Goal: Transaction & Acquisition: Purchase product/service

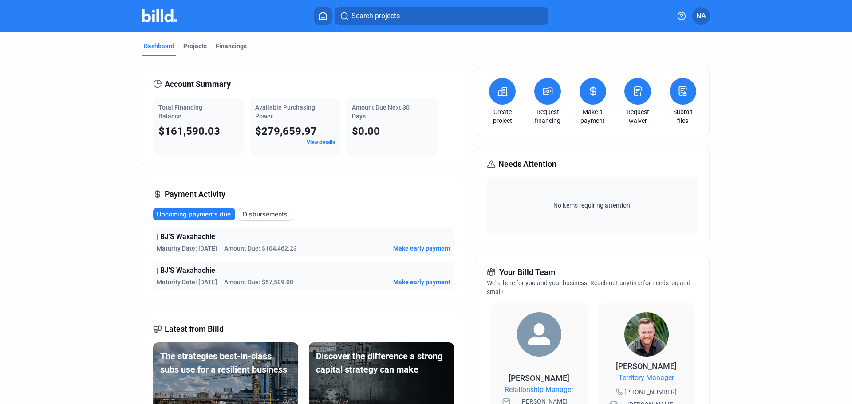
click at [273, 216] on span "Disbursements" at bounding box center [265, 214] width 45 height 9
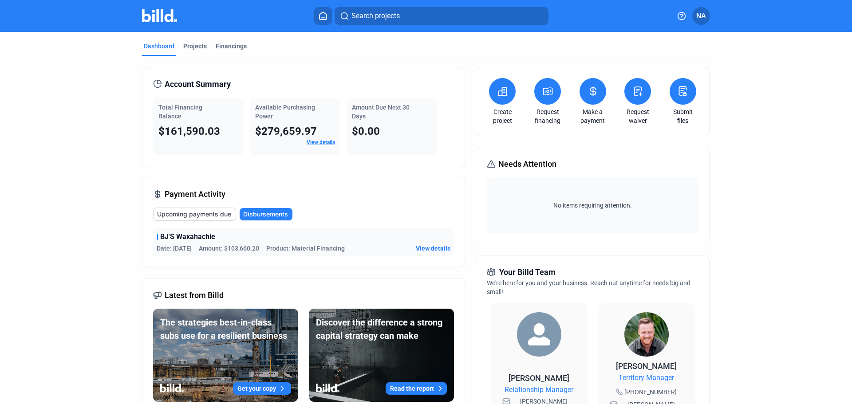
click at [220, 218] on span "Upcoming payments due" at bounding box center [194, 214] width 74 height 9
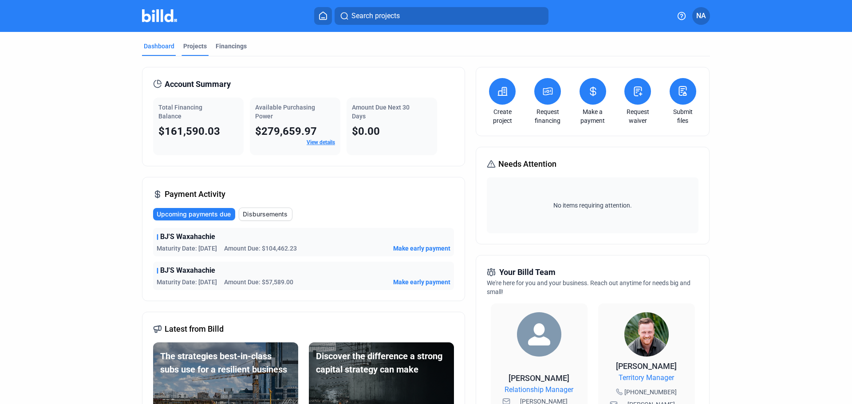
click at [192, 45] on div "Projects" at bounding box center [195, 46] width 24 height 9
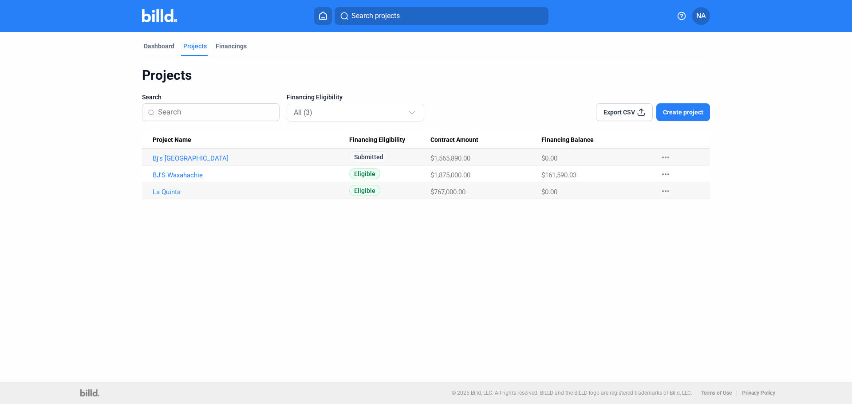
click at [194, 177] on link "BJ'S Waxahachie" at bounding box center [251, 175] width 196 height 8
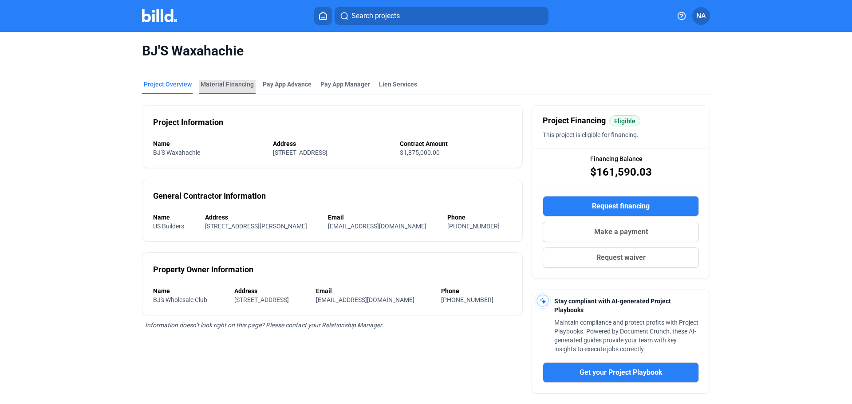
click at [235, 86] on div "Material Financing" at bounding box center [226, 84] width 53 height 9
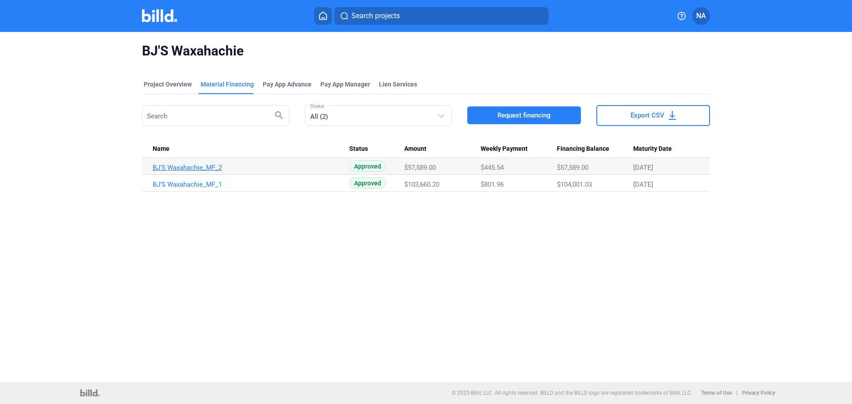
click at [211, 165] on link "BJ'S Waxahachie_MF_2" at bounding box center [251, 168] width 196 height 8
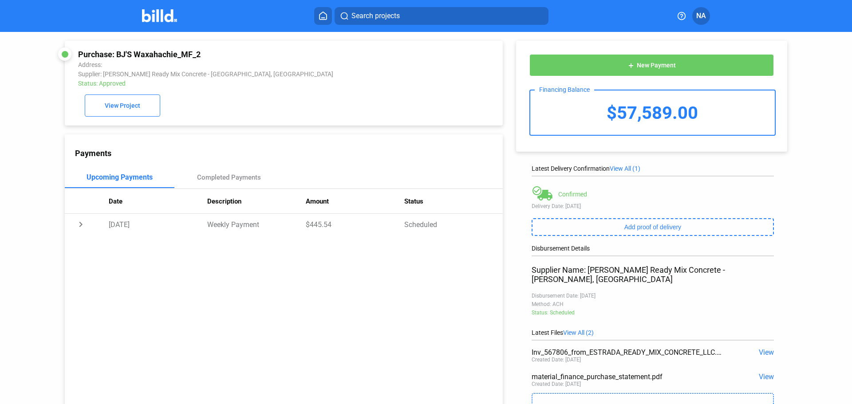
scroll to position [44, 0]
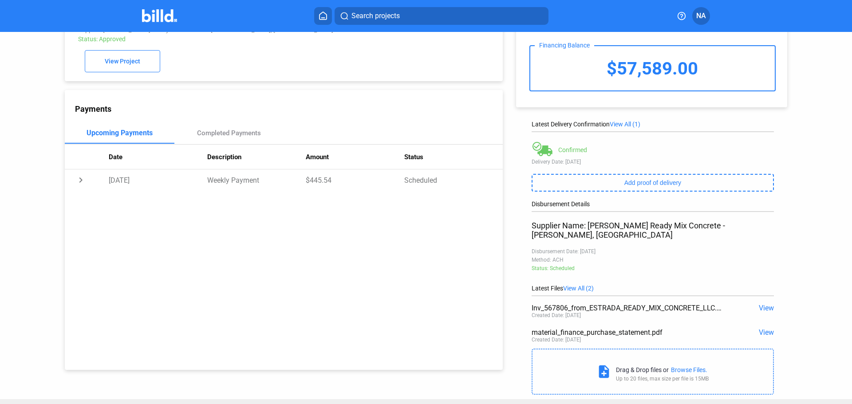
click at [762, 328] on span "View" at bounding box center [765, 332] width 15 height 8
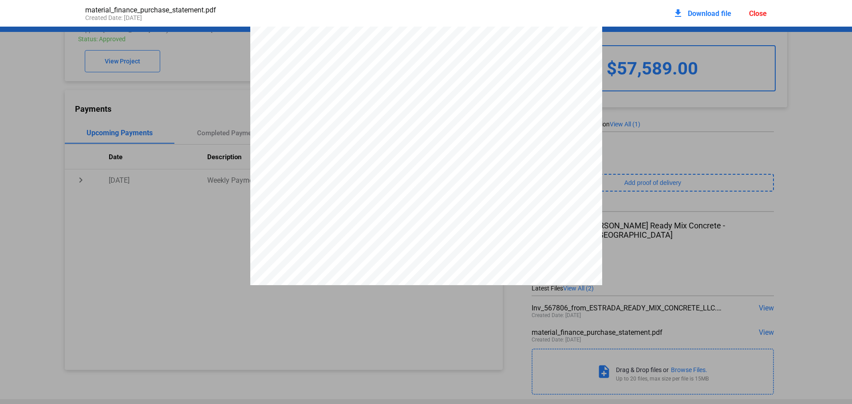
scroll to position [0, 0]
click at [758, 10] on div "Close" at bounding box center [758, 13] width 18 height 8
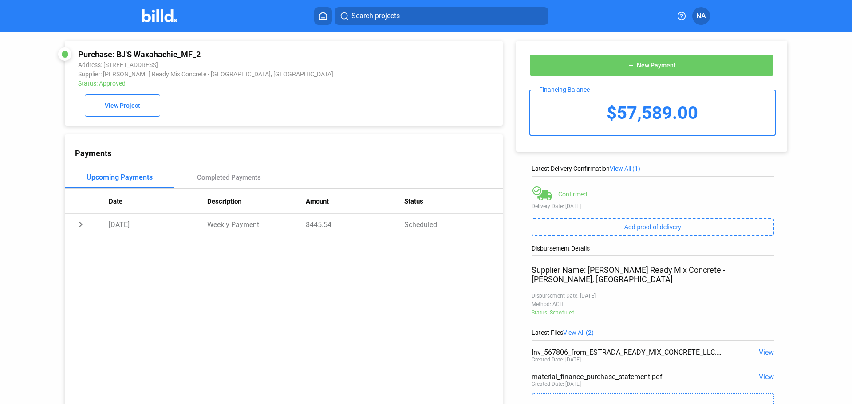
click at [318, 14] on home-icon at bounding box center [323, 16] width 11 height 8
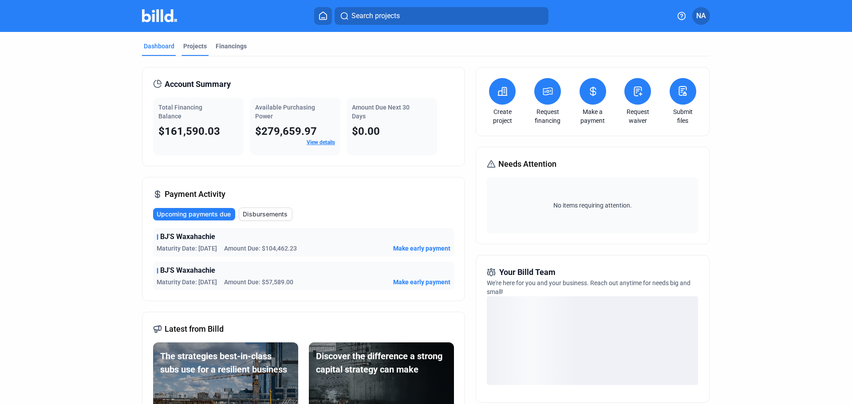
click at [187, 45] on div "Projects" at bounding box center [195, 46] width 24 height 9
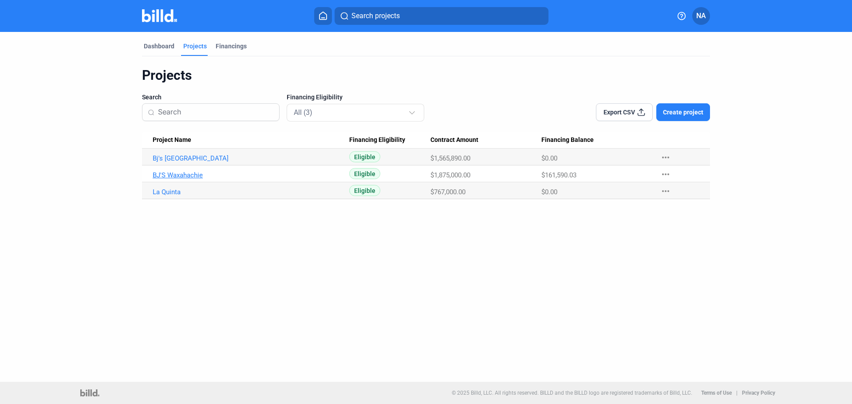
click at [195, 174] on link "BJ'S Waxahachie" at bounding box center [251, 175] width 196 height 8
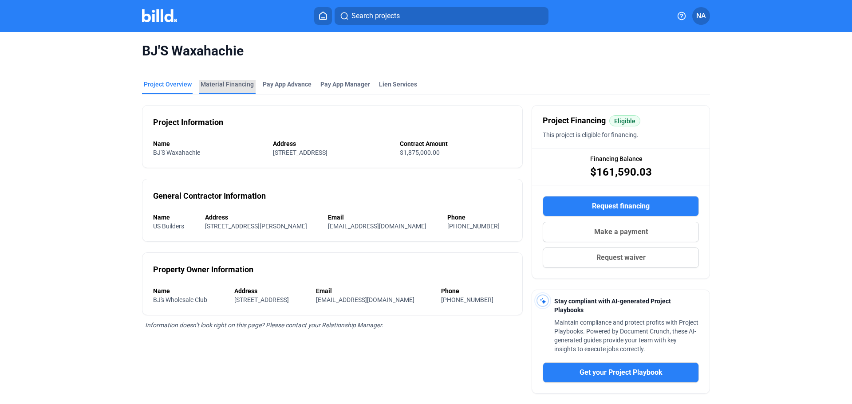
click at [226, 82] on div "Material Financing" at bounding box center [226, 84] width 53 height 9
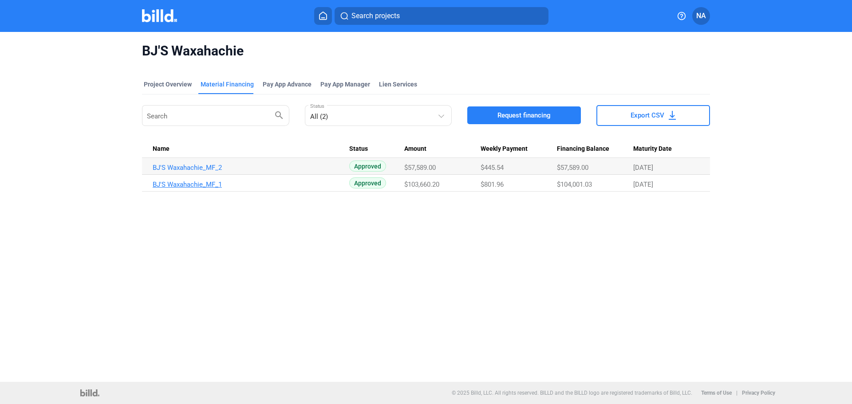
click at [221, 184] on link "BJ'S Waxahachie_MF_1" at bounding box center [251, 185] width 196 height 8
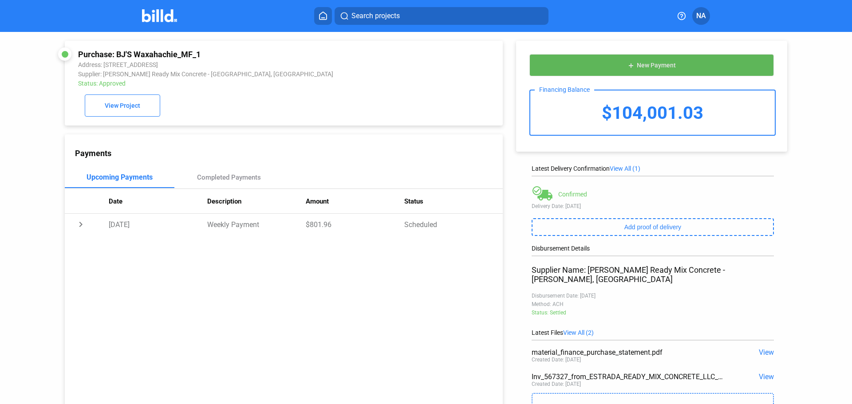
click at [654, 70] on button "add New Payment" at bounding box center [651, 65] width 244 height 22
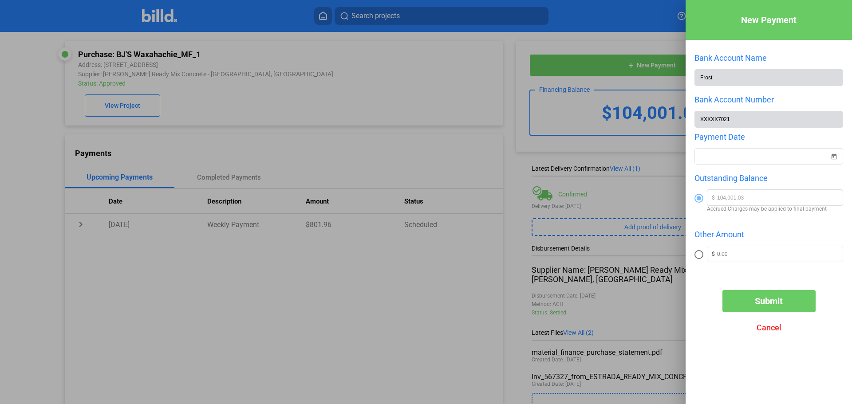
click at [771, 332] on span "Cancel" at bounding box center [768, 327] width 25 height 9
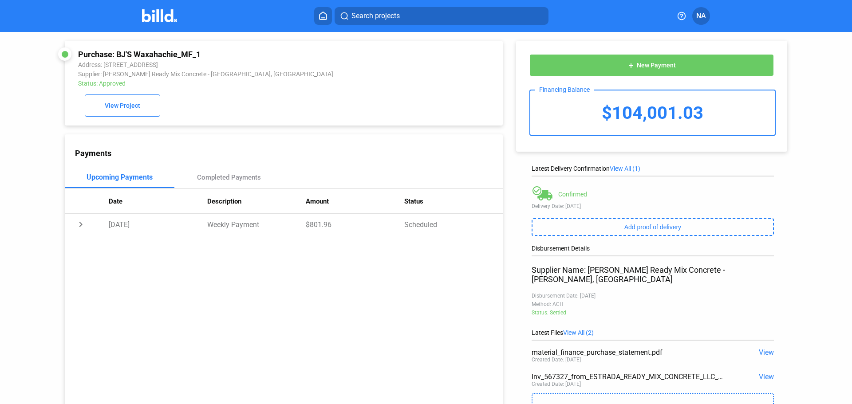
click at [325, 12] on icon at bounding box center [322, 16] width 9 height 8
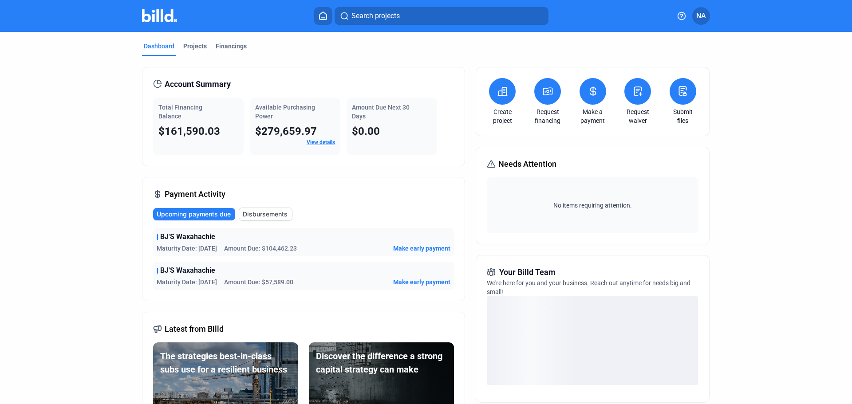
click at [597, 89] on button at bounding box center [592, 91] width 27 height 27
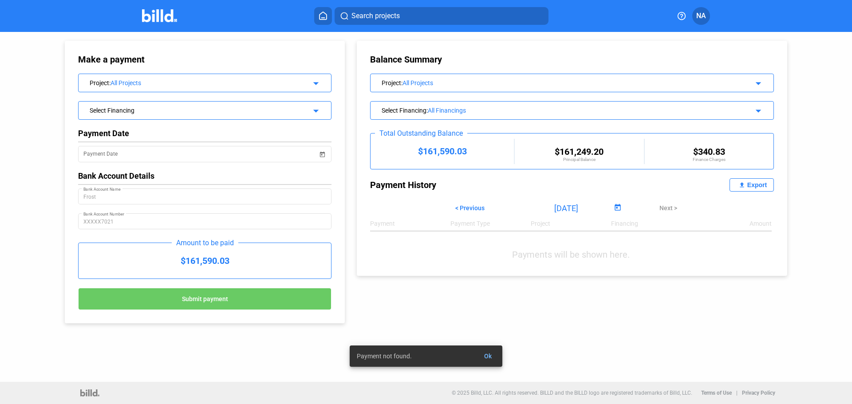
click at [168, 110] on div "Select Financing" at bounding box center [193, 109] width 207 height 9
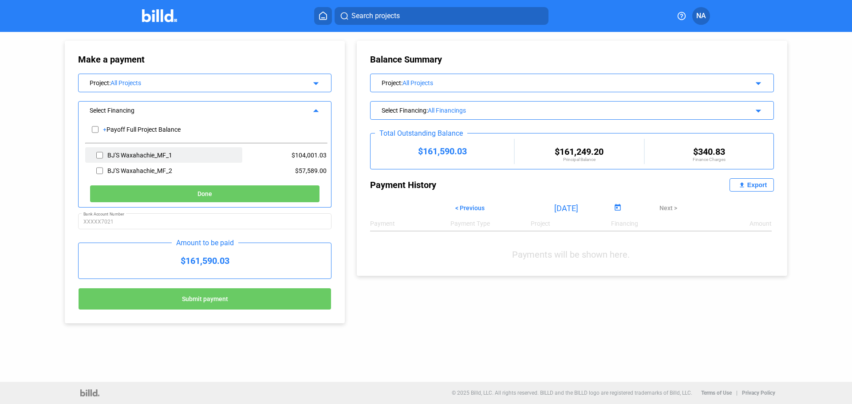
click at [137, 158] on div "BJ'S Waxahachie_MF_1" at bounding box center [139, 155] width 65 height 7
click at [104, 170] on div "BJ'S Waxahachie_MF_2" at bounding box center [163, 171] width 157 height 16
click at [100, 170] on input "checkbox" at bounding box center [99, 170] width 7 height 13
checkbox input "true"
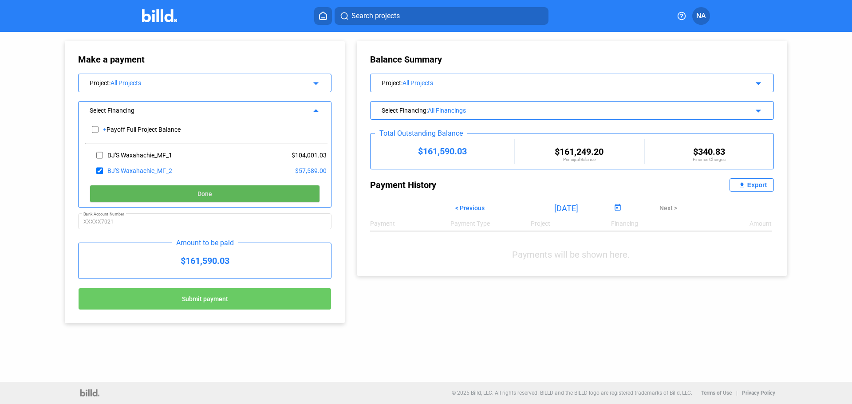
click at [179, 195] on button "Done" at bounding box center [205, 194] width 230 height 18
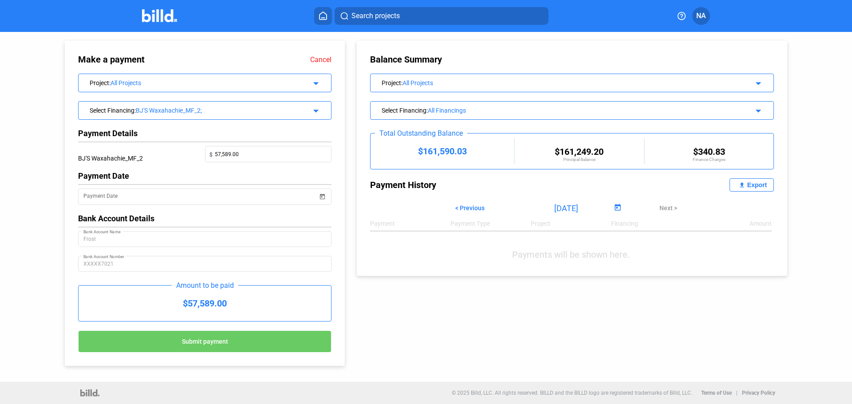
click at [347, 194] on div "Make a payment Cancel Project : All Projects arrow_drop_down Select Financing :…" at bounding box center [196, 199] width 306 height 334
click at [479, 119] on div "Select Financing : All Financings arrow_drop_down" at bounding box center [572, 110] width 404 height 19
click at [509, 111] on div "All Financings" at bounding box center [576, 110] width 296 height 7
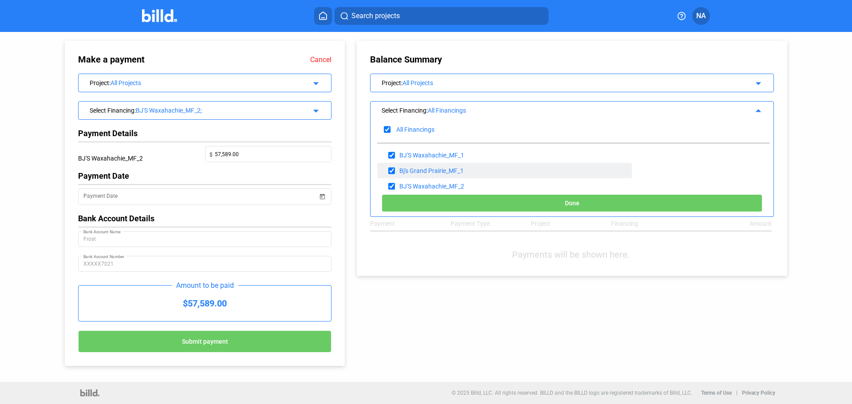
click at [393, 172] on input "checkbox" at bounding box center [391, 170] width 7 height 13
checkbox input "false"
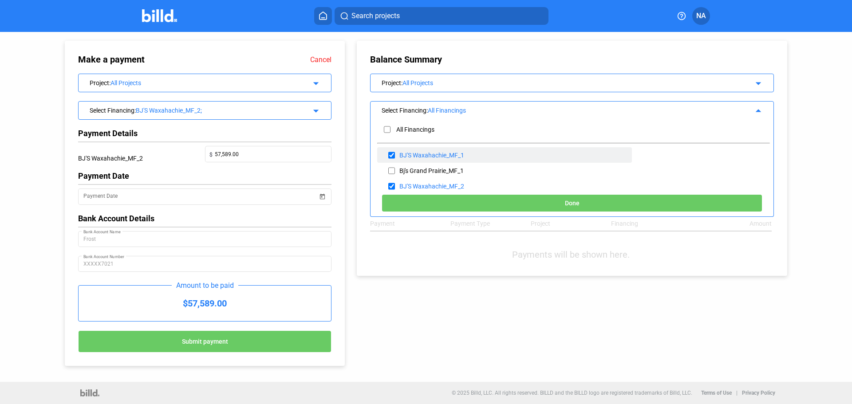
click at [391, 153] on input "checkbox" at bounding box center [391, 155] width 7 height 13
checkbox input "false"
click at [459, 206] on button "Done" at bounding box center [571, 203] width 381 height 18
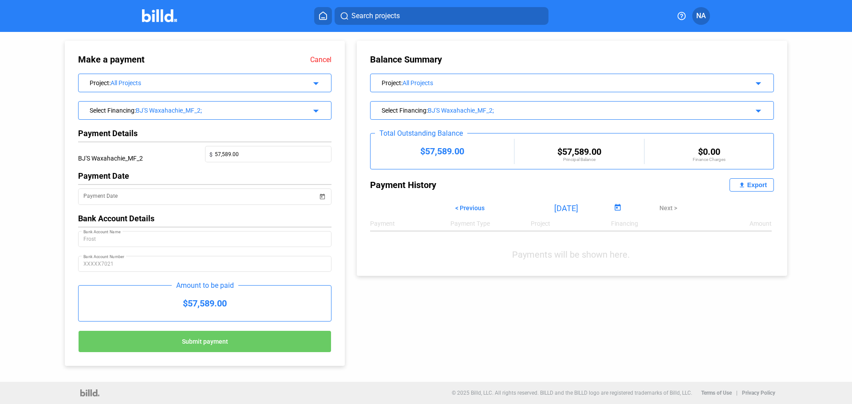
click at [498, 107] on div "BJ'S Waxahachie_MF_2;" at bounding box center [576, 110] width 296 height 7
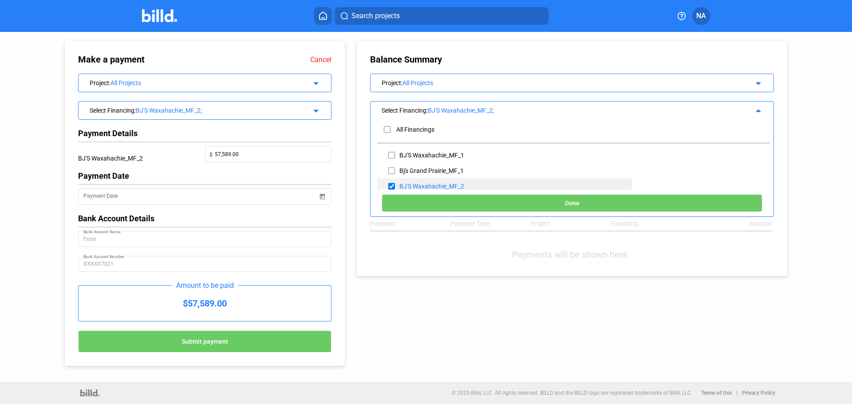
drag, startPoint x: 392, startPoint y: 187, endPoint x: 392, endPoint y: 181, distance: 5.8
click at [392, 186] on input "checkbox" at bounding box center [391, 186] width 7 height 13
checkbox input "false"
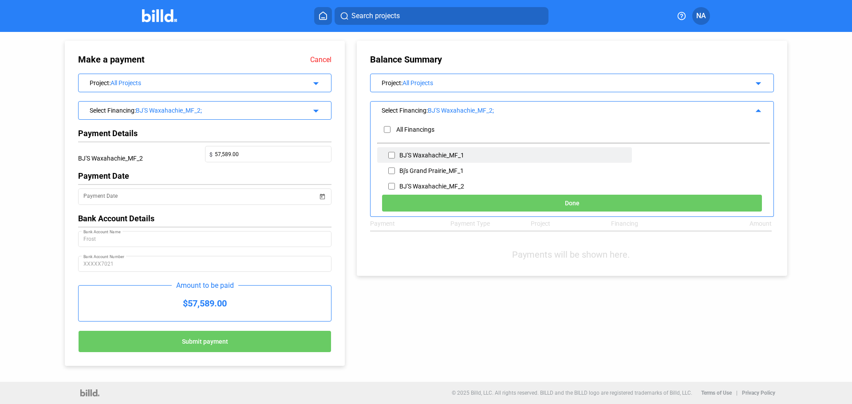
click at [391, 157] on input "checkbox" at bounding box center [391, 155] width 7 height 13
checkbox input "true"
click at [416, 199] on button "Done" at bounding box center [571, 203] width 381 height 18
